Goal: Task Accomplishment & Management: Complete application form

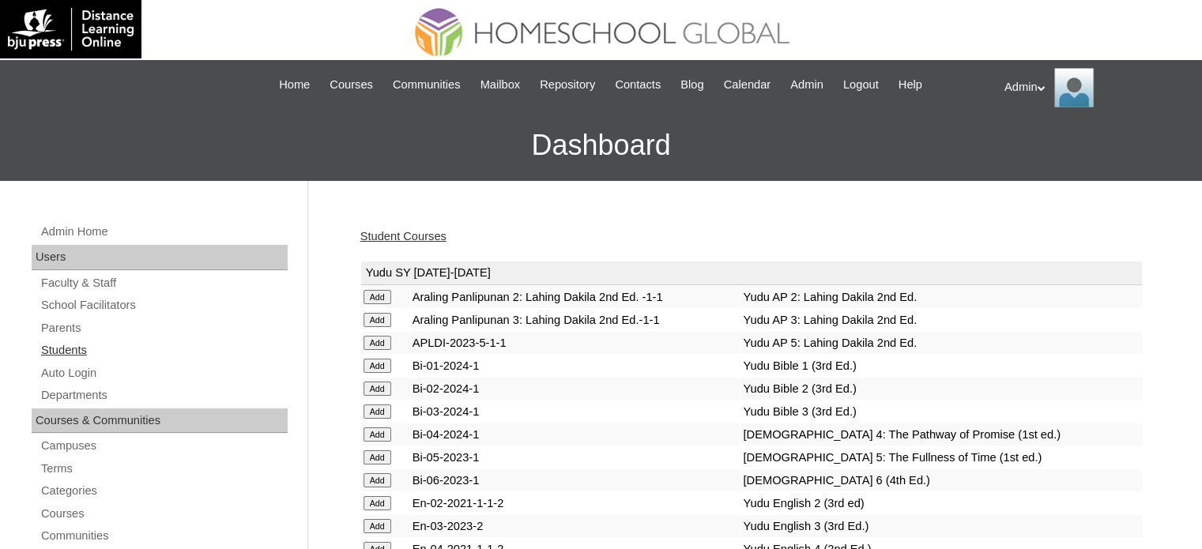
click at [79, 344] on link "Students" at bounding box center [164, 351] width 248 height 20
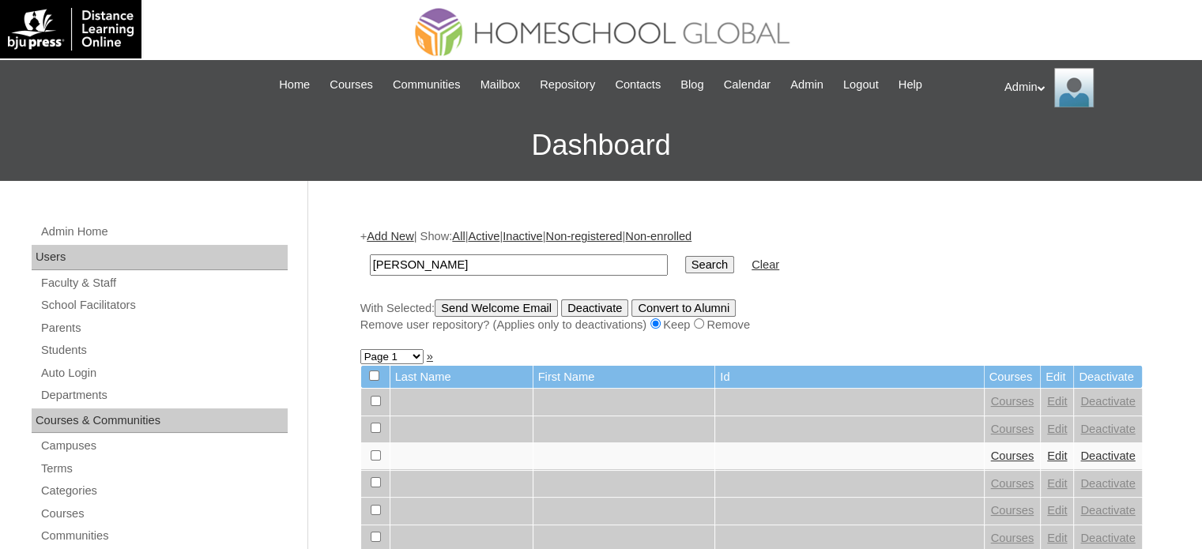
type input "Ng Sang"
click at [686, 253] on td "Search" at bounding box center [710, 265] width 65 height 37
click at [685, 262] on input "Search" at bounding box center [709, 264] width 49 height 17
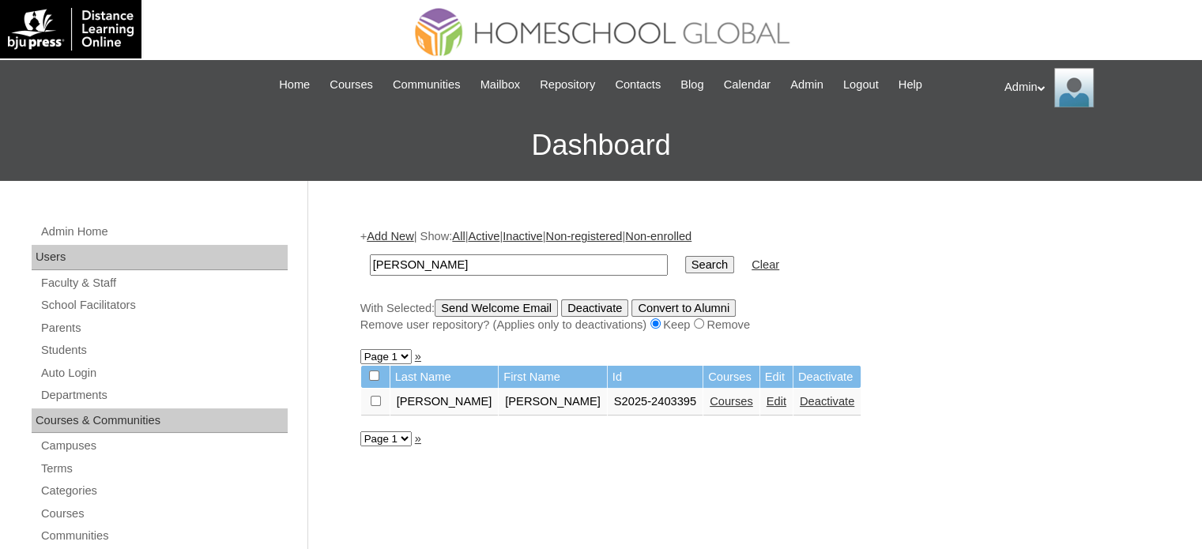
click at [710, 399] on link "Courses" at bounding box center [731, 401] width 43 height 13
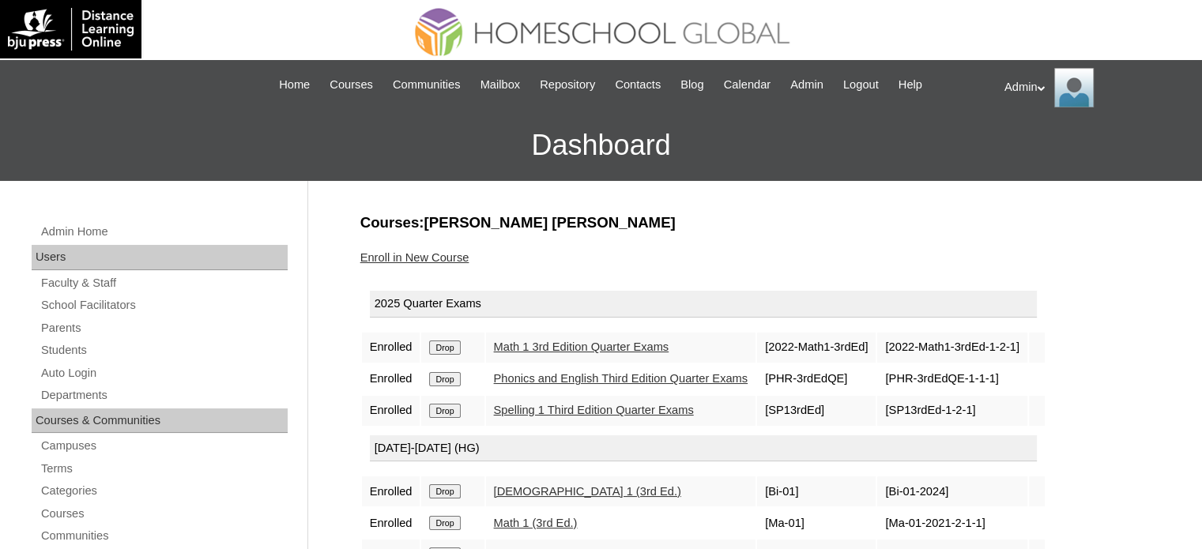
click at [452, 259] on link "Enroll in New Course" at bounding box center [415, 257] width 109 height 13
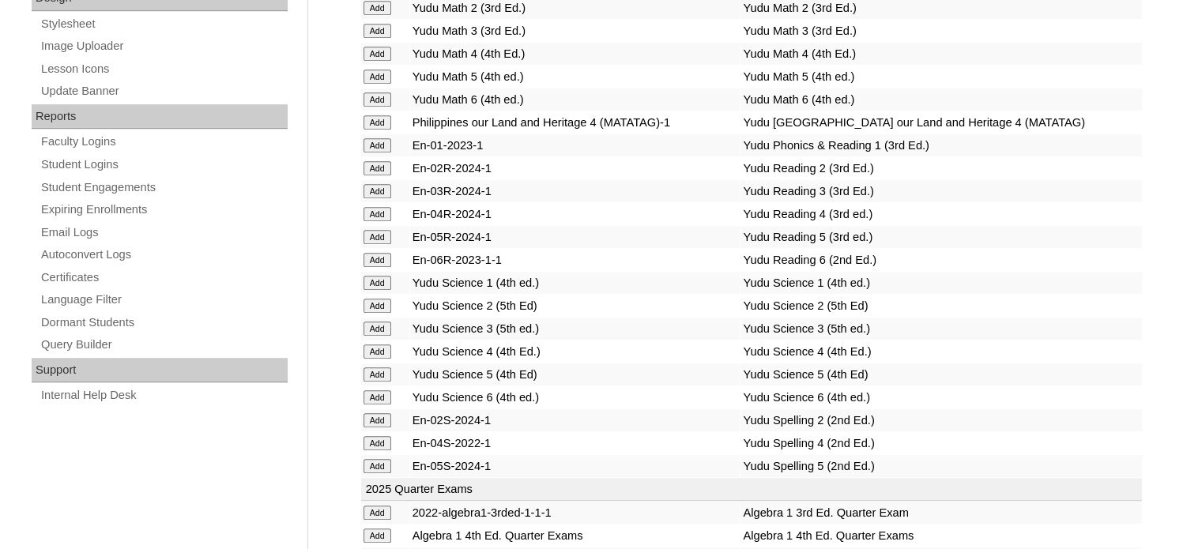
scroll to position [2984, 0]
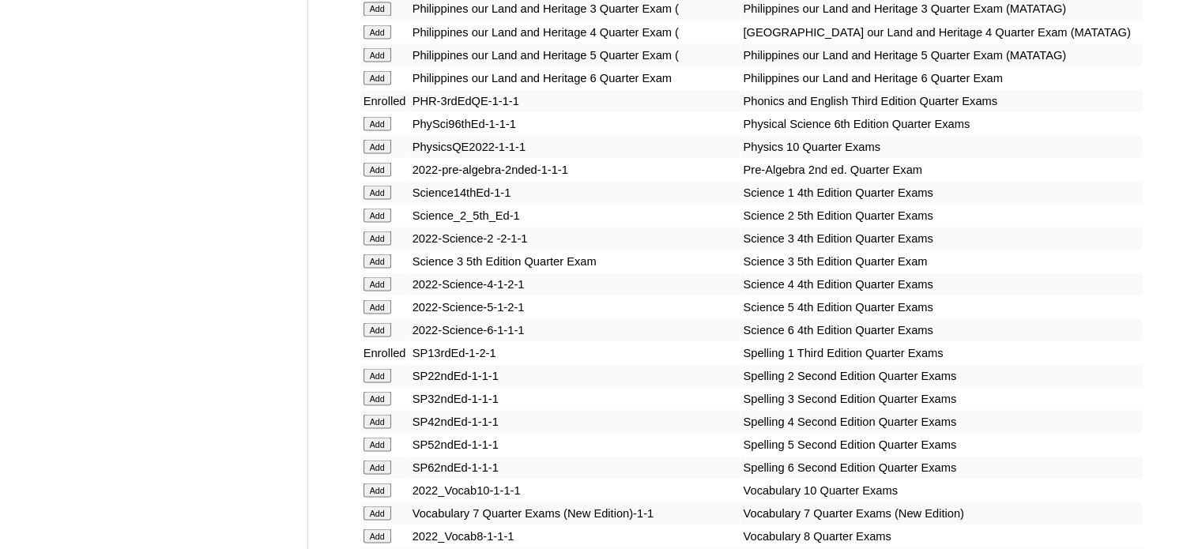
click at [380, 199] on input "Add" at bounding box center [378, 192] width 28 height 14
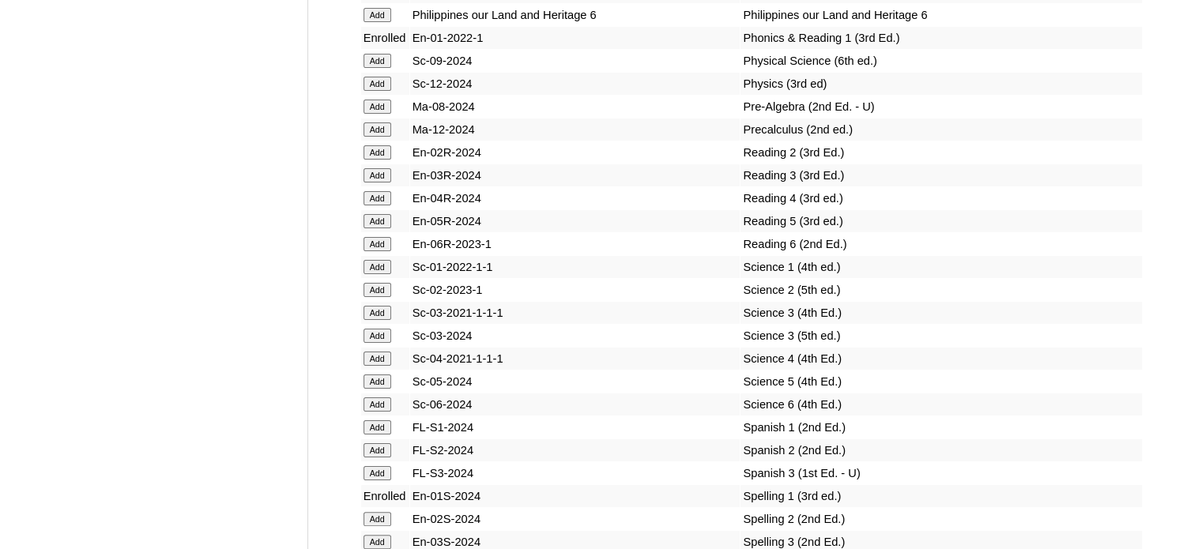
click at [380, 270] on input "Add" at bounding box center [378, 267] width 28 height 14
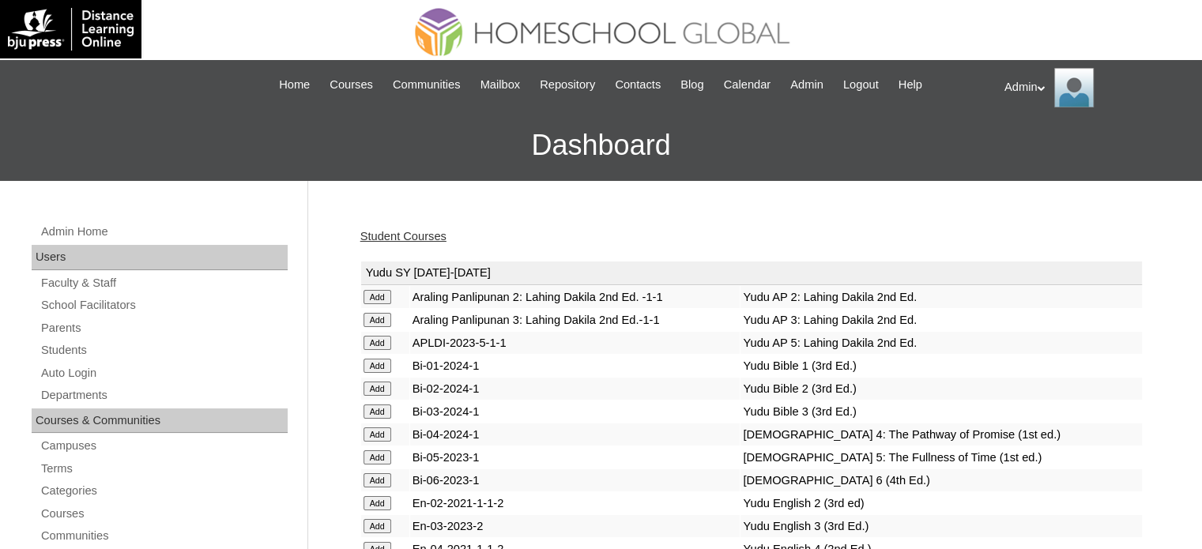
scroll to position [1160, 0]
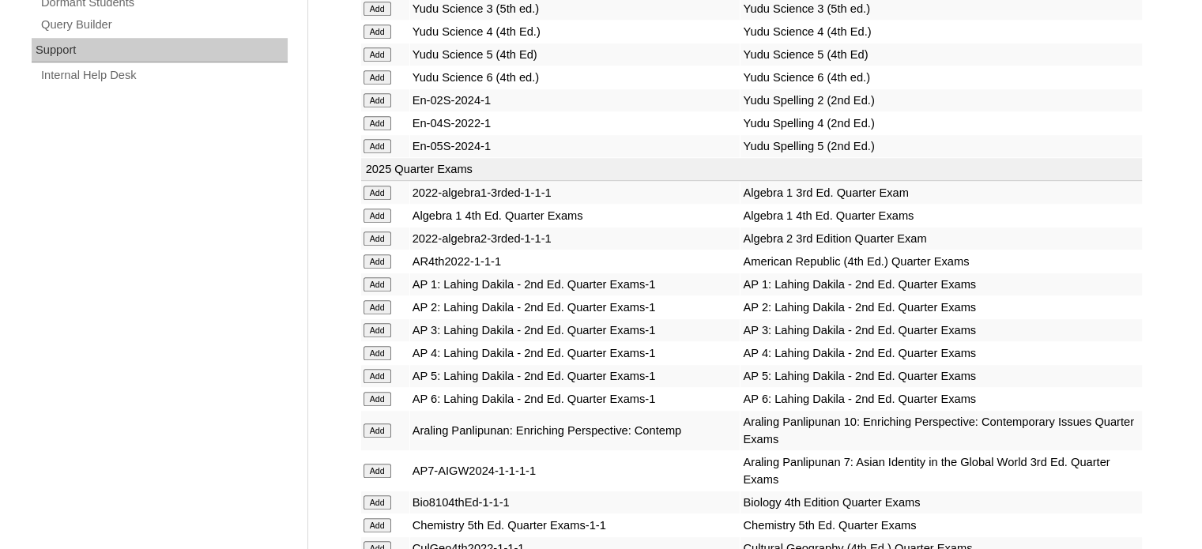
click at [377, 277] on input "Add" at bounding box center [378, 284] width 28 height 14
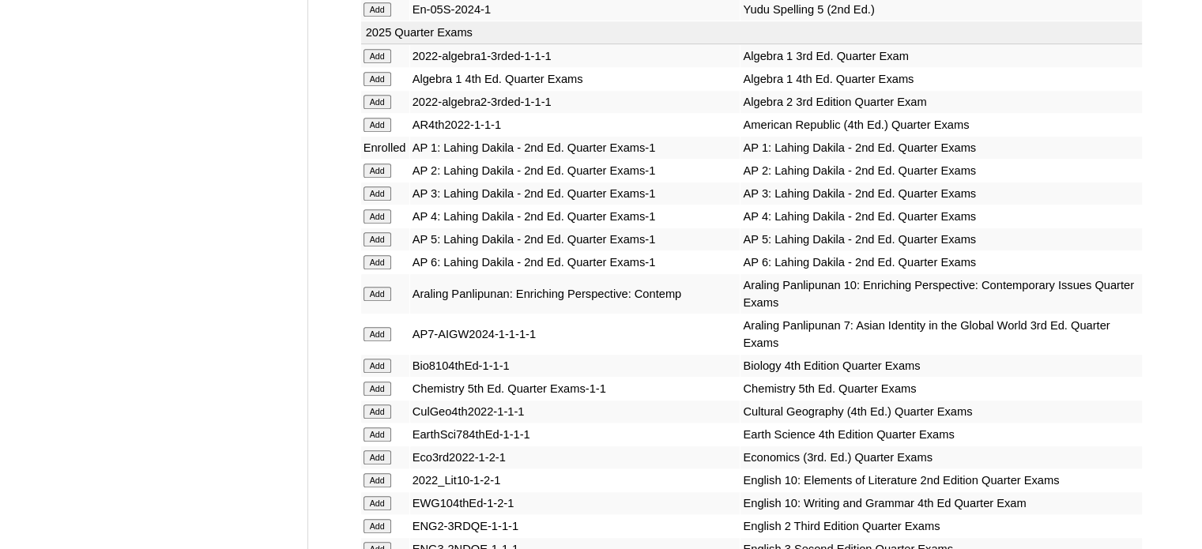
scroll to position [3577, 0]
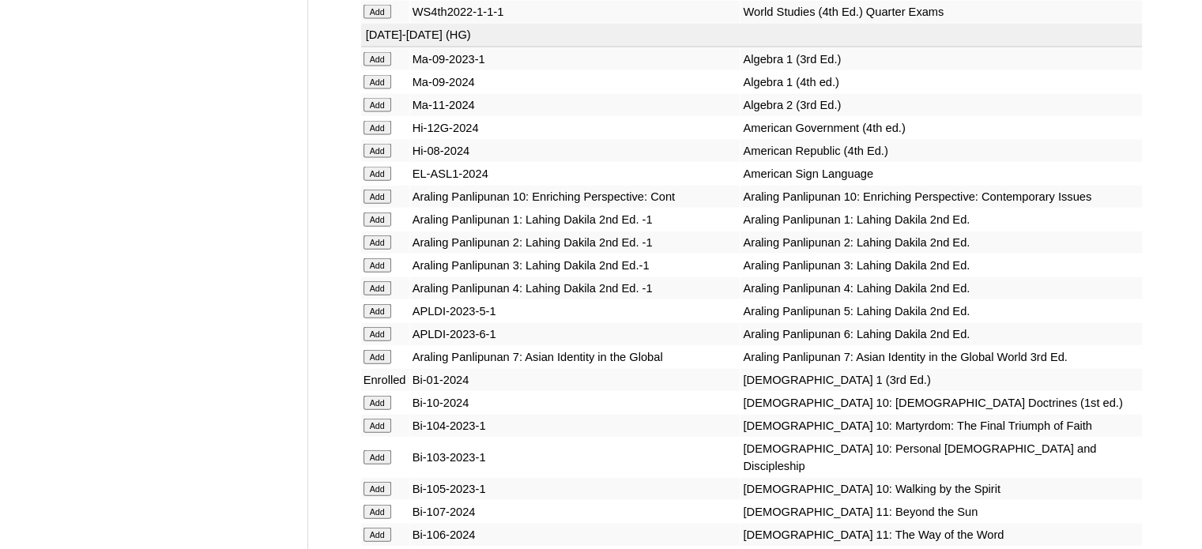
click at [582, 414] on td "Bi-10-2024" at bounding box center [575, 403] width 330 height 22
click at [376, 227] on input "Add" at bounding box center [378, 220] width 28 height 14
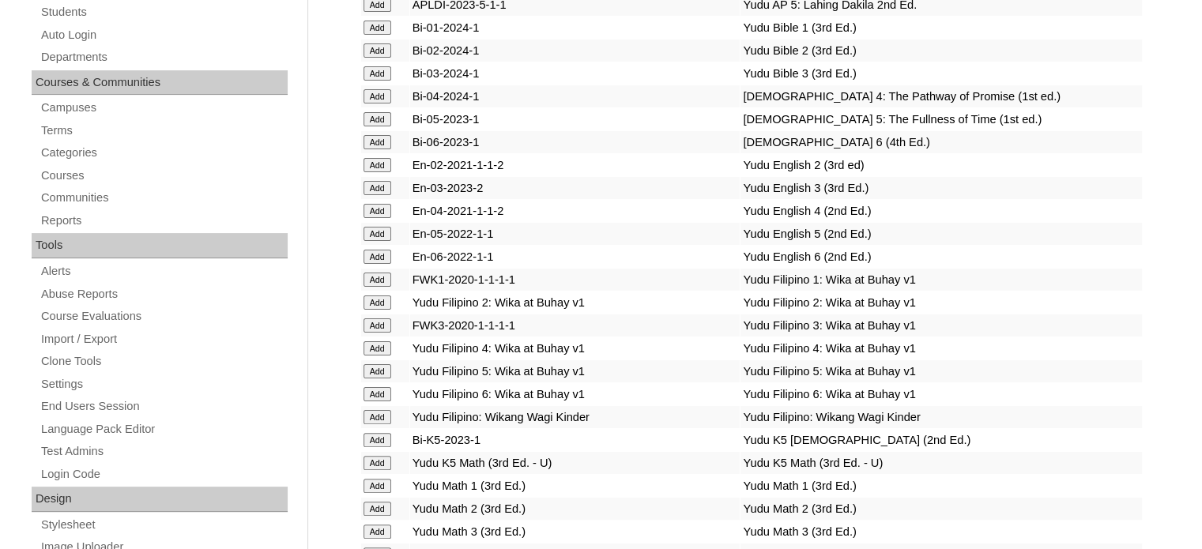
scroll to position [1894, 0]
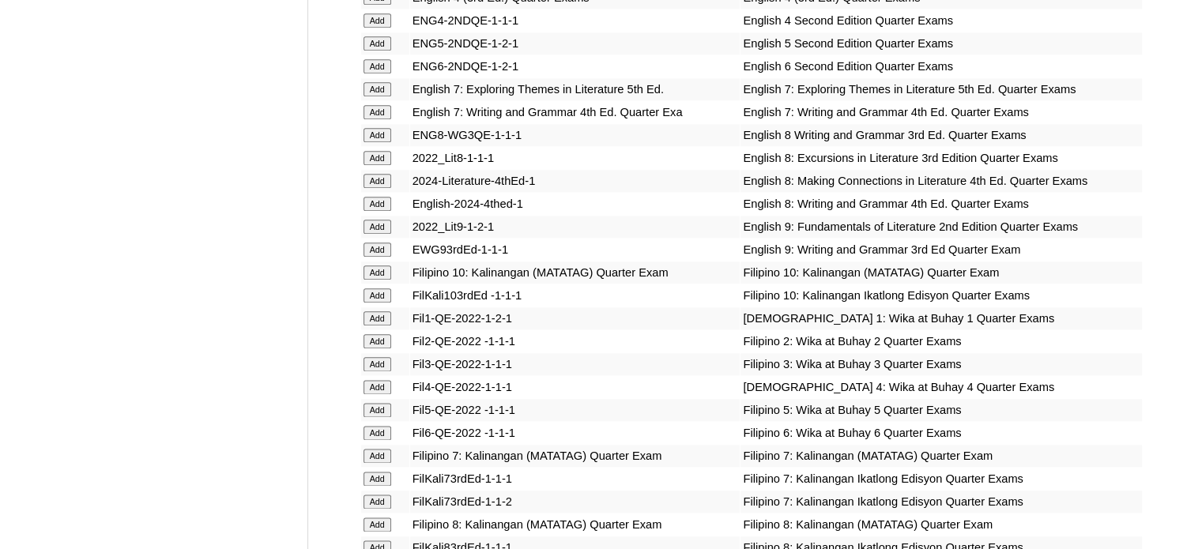
click at [374, 326] on input "Add" at bounding box center [378, 318] width 28 height 14
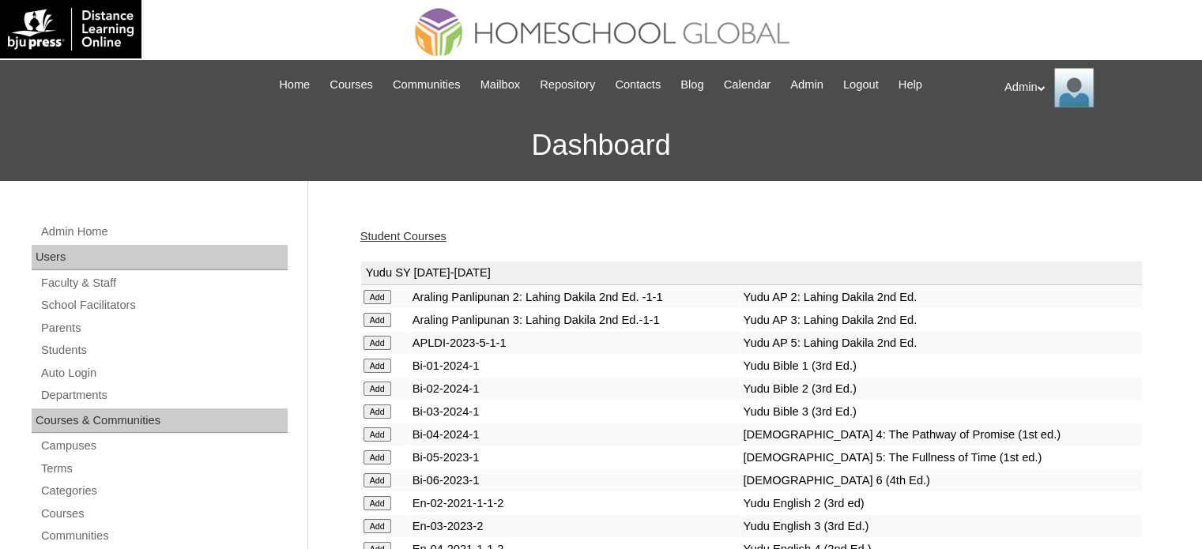
click at [374, 328] on td "Add" at bounding box center [385, 320] width 48 height 22
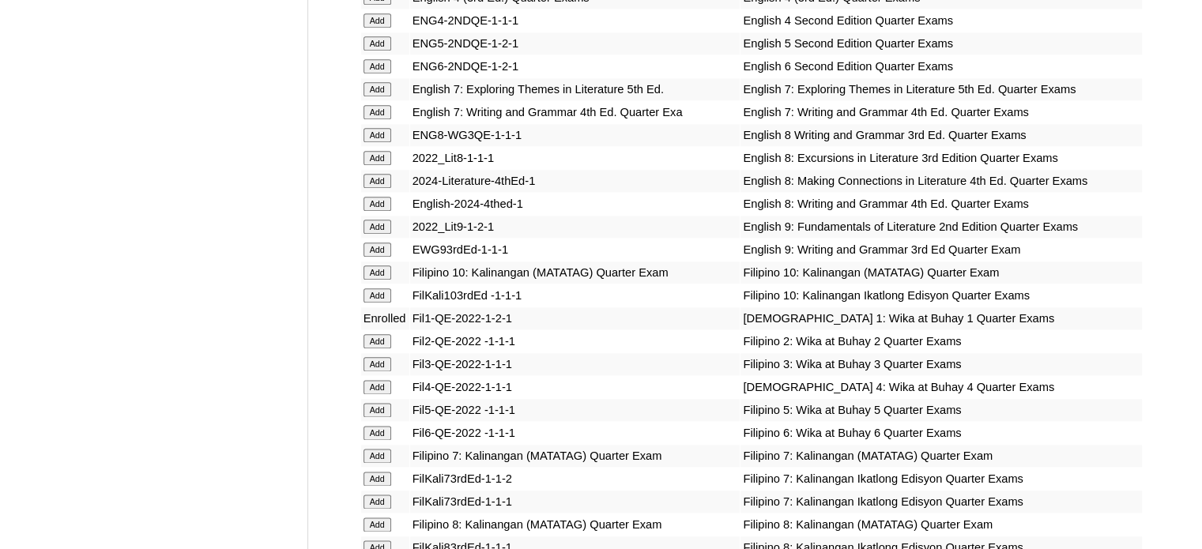
scroll to position [4738, 0]
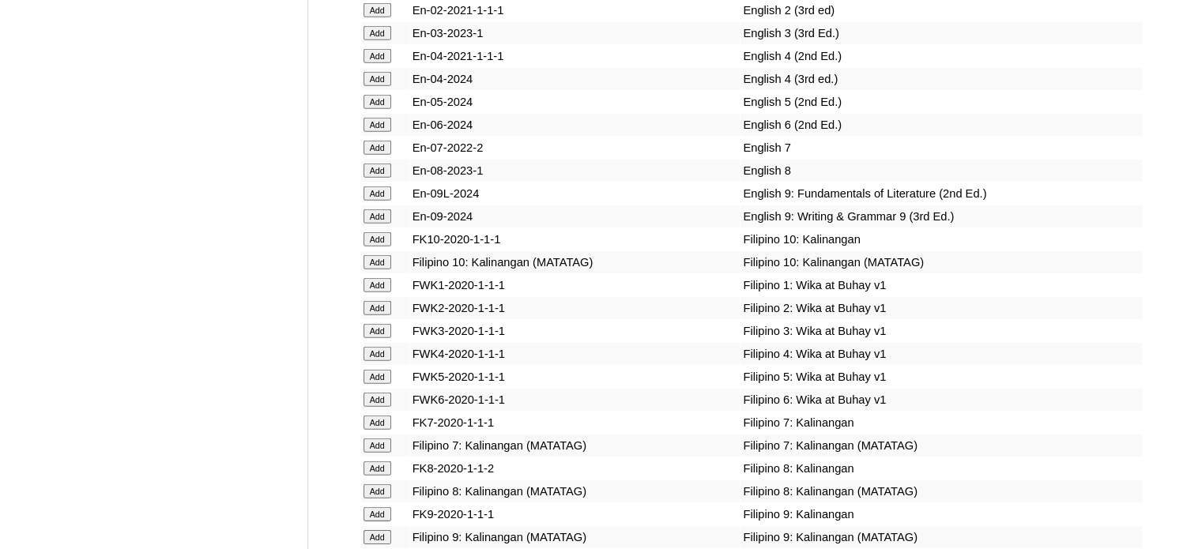
click at [376, 293] on input "Add" at bounding box center [378, 285] width 28 height 14
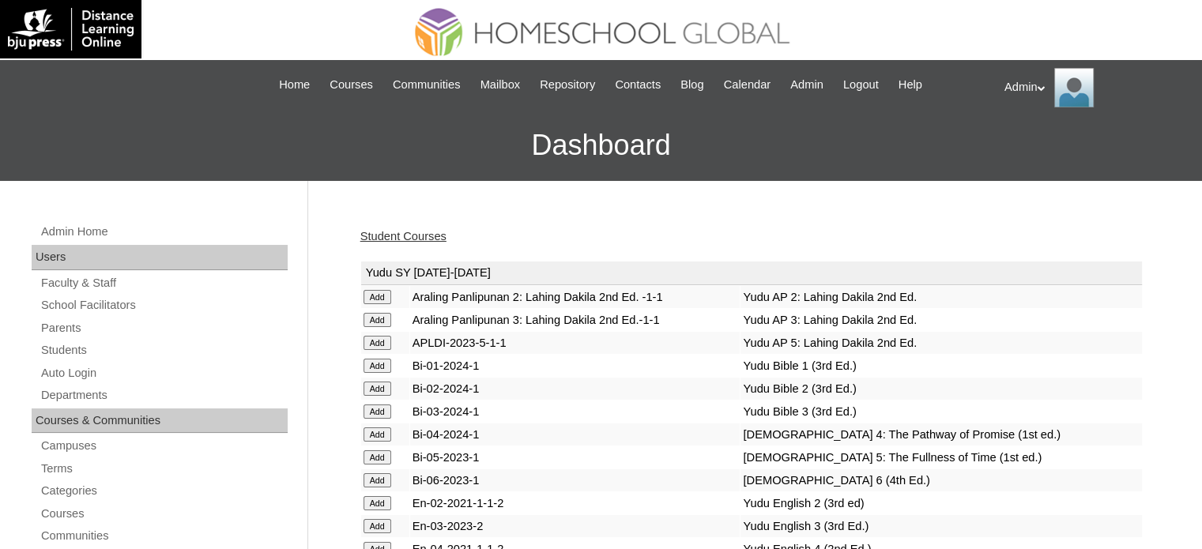
click at [421, 236] on link "Student Courses" at bounding box center [404, 236] width 86 height 13
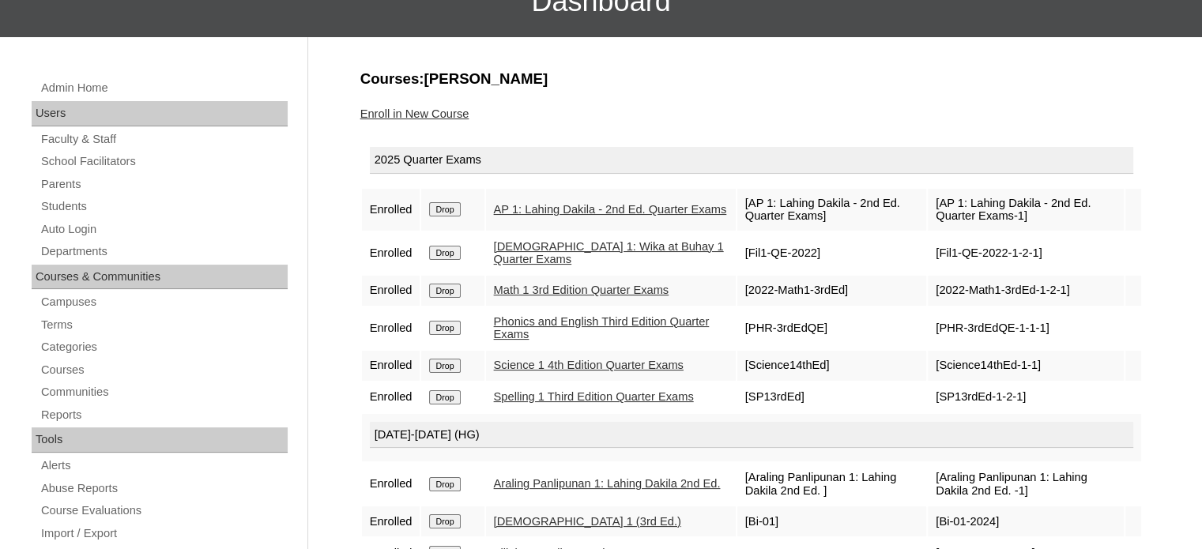
scroll to position [142, 0]
